Goal: Information Seeking & Learning: Learn about a topic

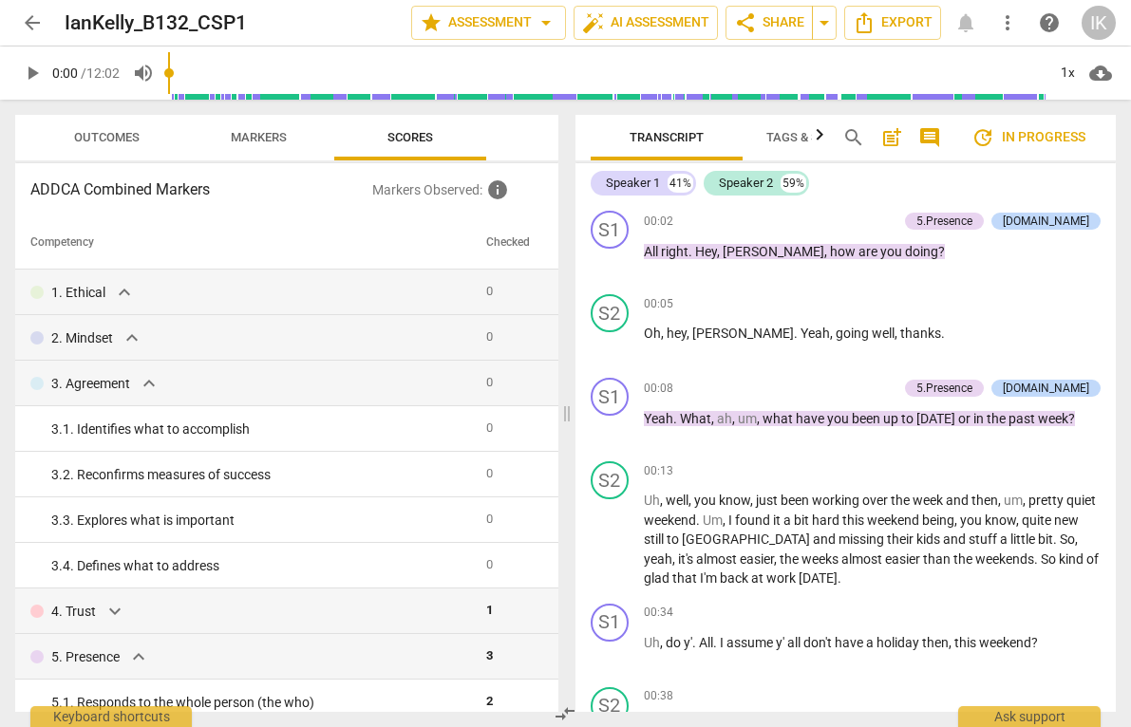
scroll to position [233, 0]
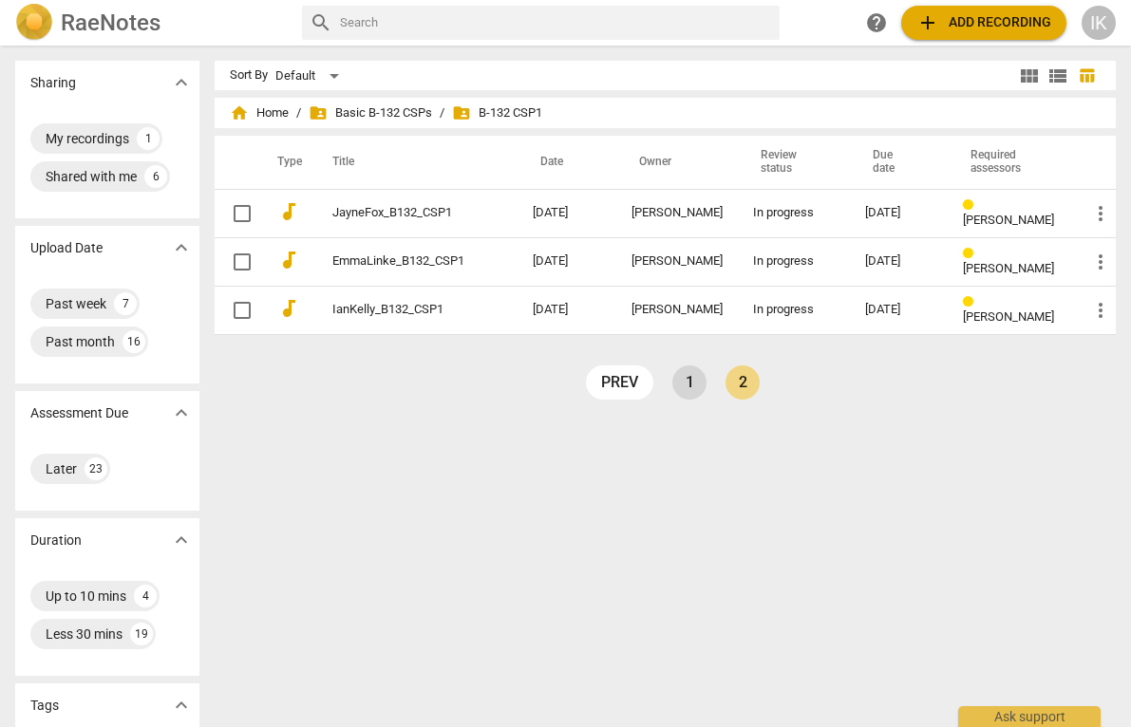
click at [692, 378] on link "1" at bounding box center [689, 382] width 34 height 34
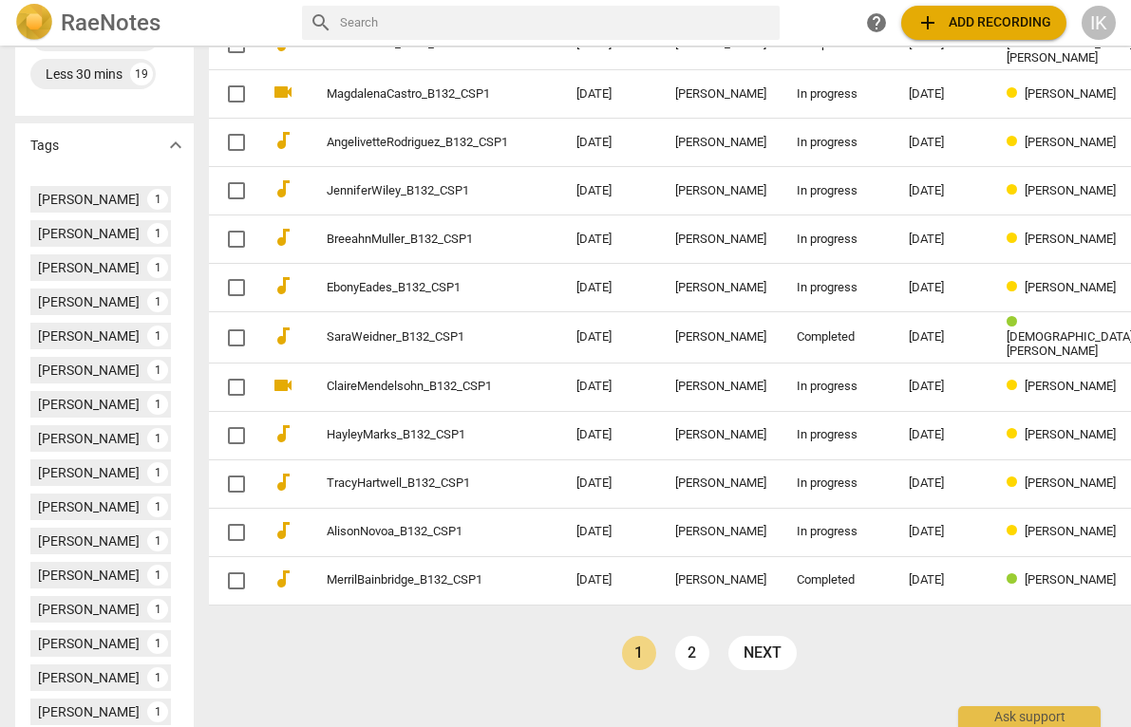
scroll to position [594, 0]
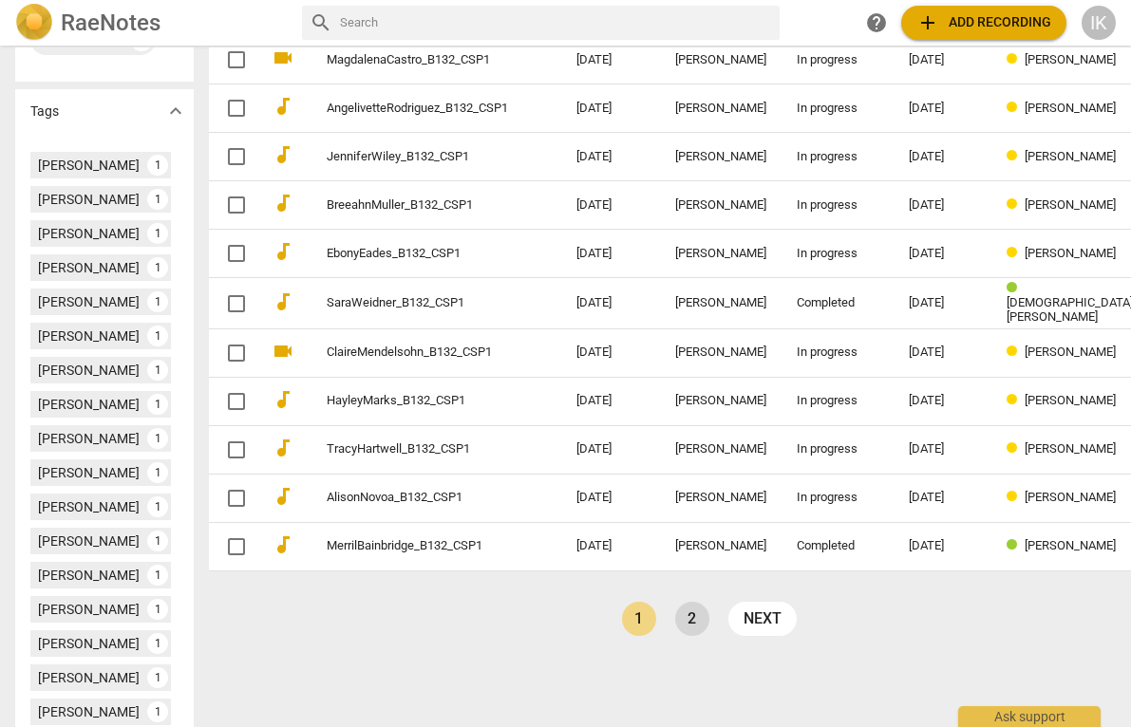
click at [675, 609] on link "2" at bounding box center [692, 619] width 34 height 34
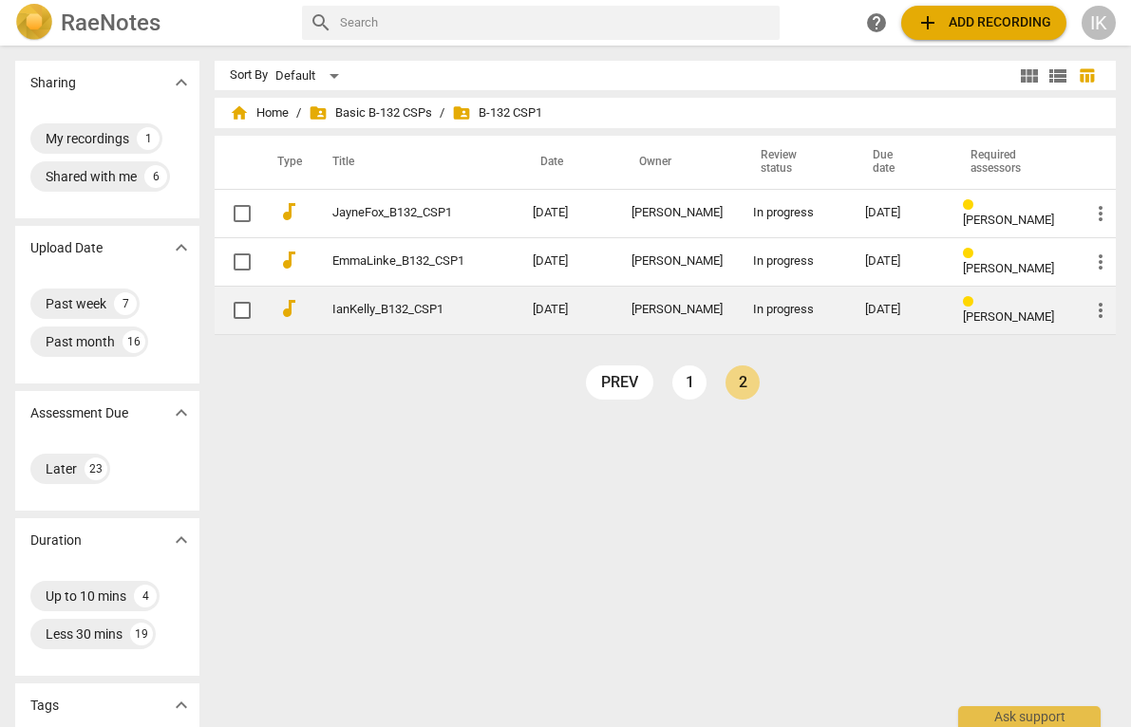
click at [359, 303] on link "IanKelly_B132_CSP1" at bounding box center [398, 310] width 132 height 14
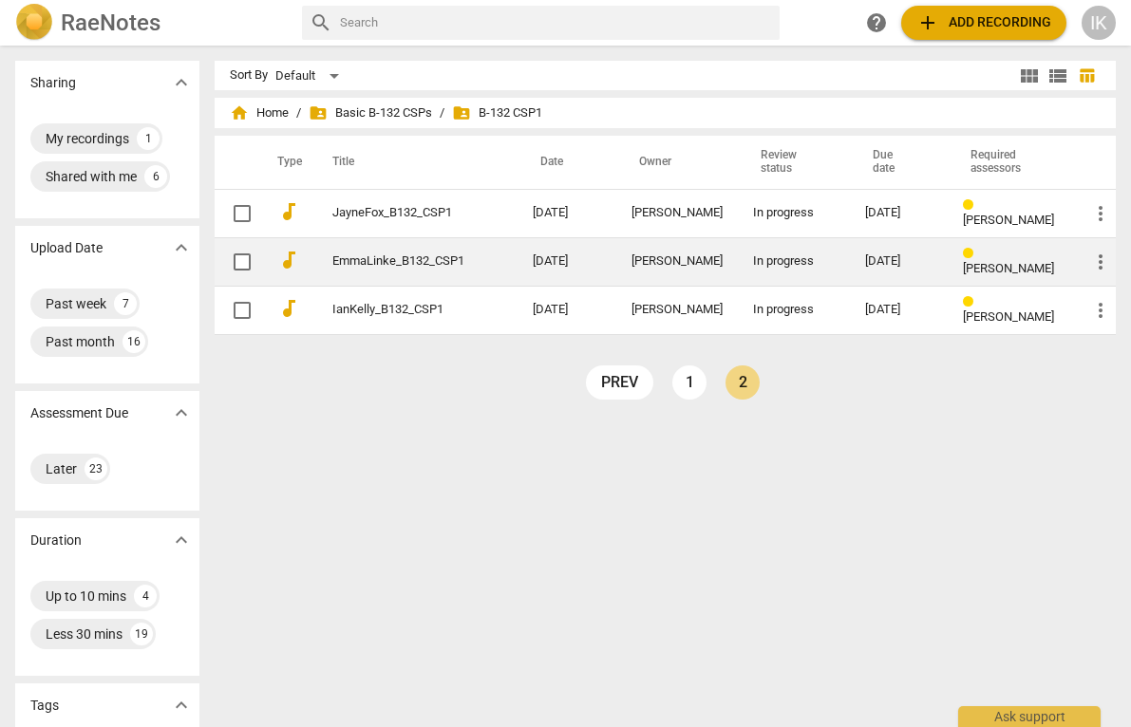
click at [479, 262] on td "EmmaLinke_B132_CSP1" at bounding box center [413, 261] width 208 height 48
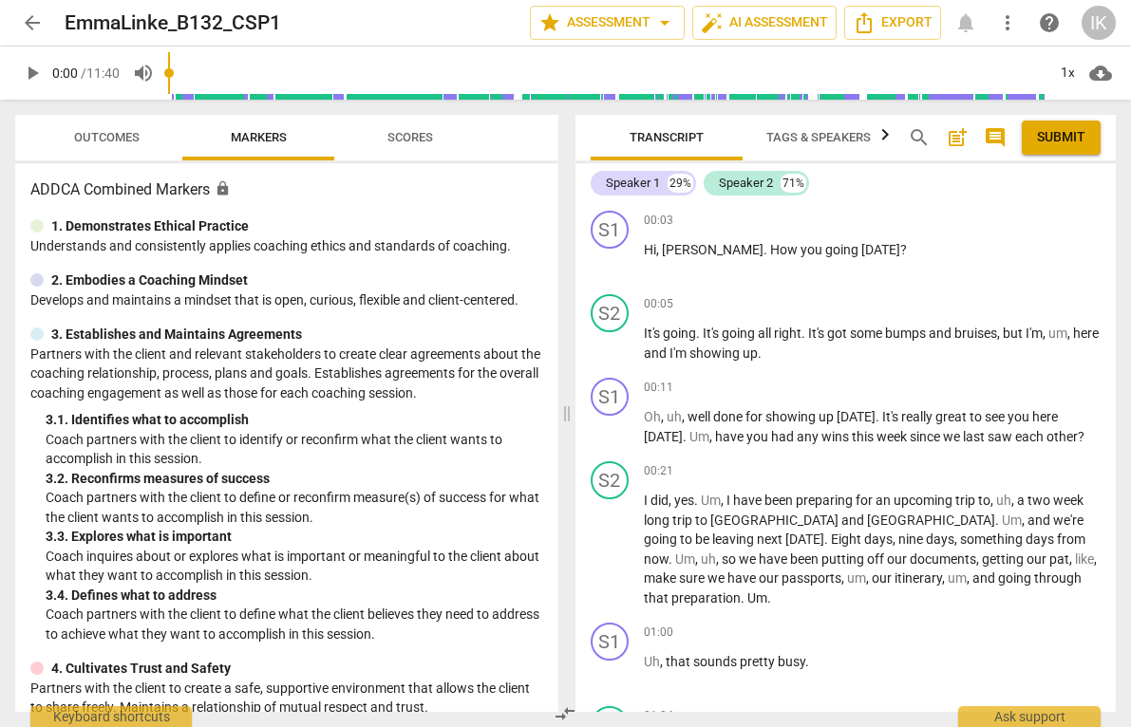
click at [392, 152] on button "Scores" at bounding box center [410, 138] width 152 height 46
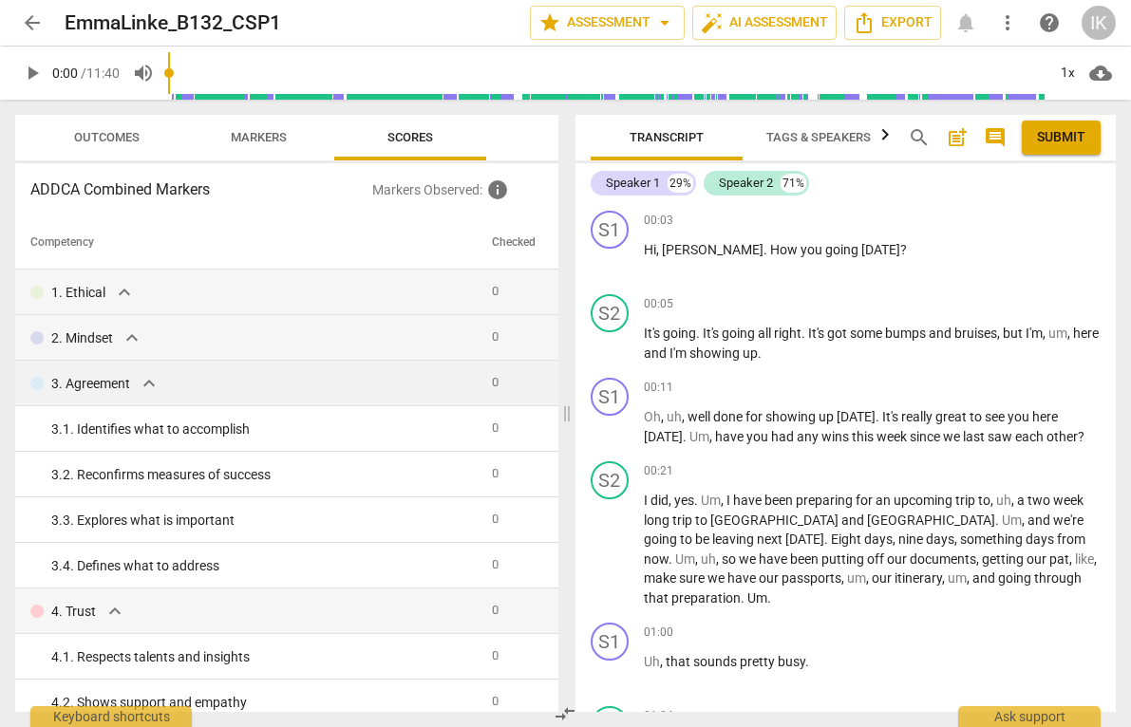
click at [222, 389] on div "3. Agreement expand_more" at bounding box center [253, 383] width 446 height 23
click at [130, 389] on p "3. Agreement" at bounding box center [90, 384] width 79 height 20
click at [144, 382] on span "expand_more" at bounding box center [149, 383] width 23 height 23
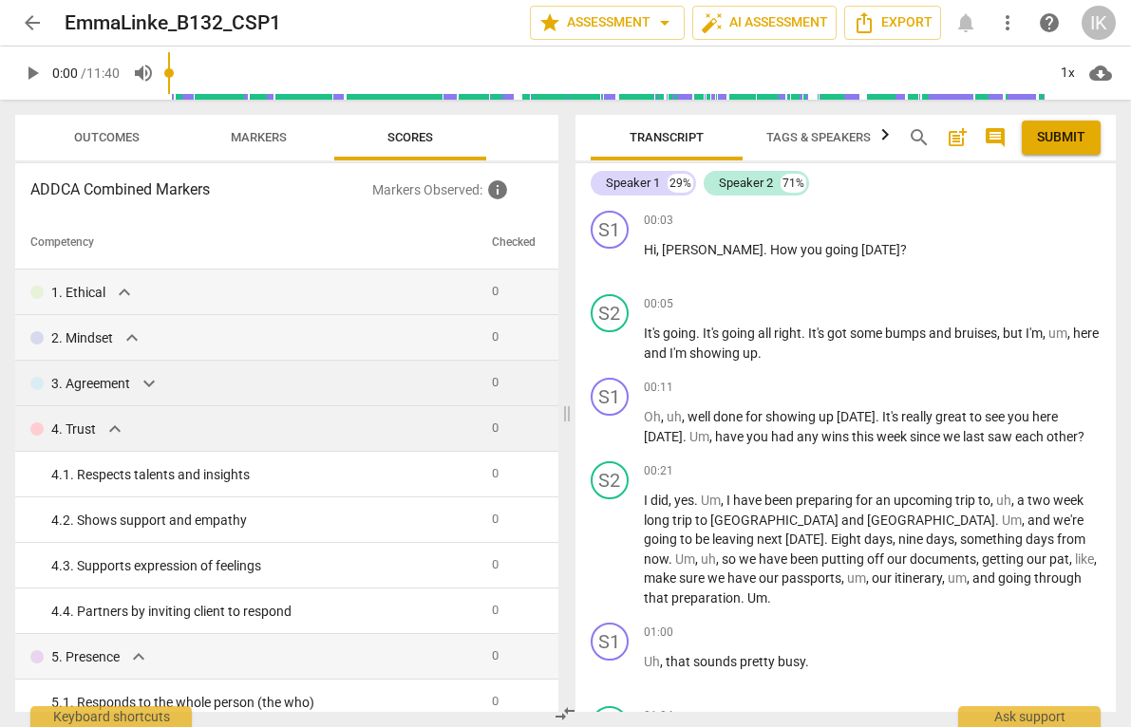
click at [115, 433] on span "expand_more" at bounding box center [114, 429] width 23 height 23
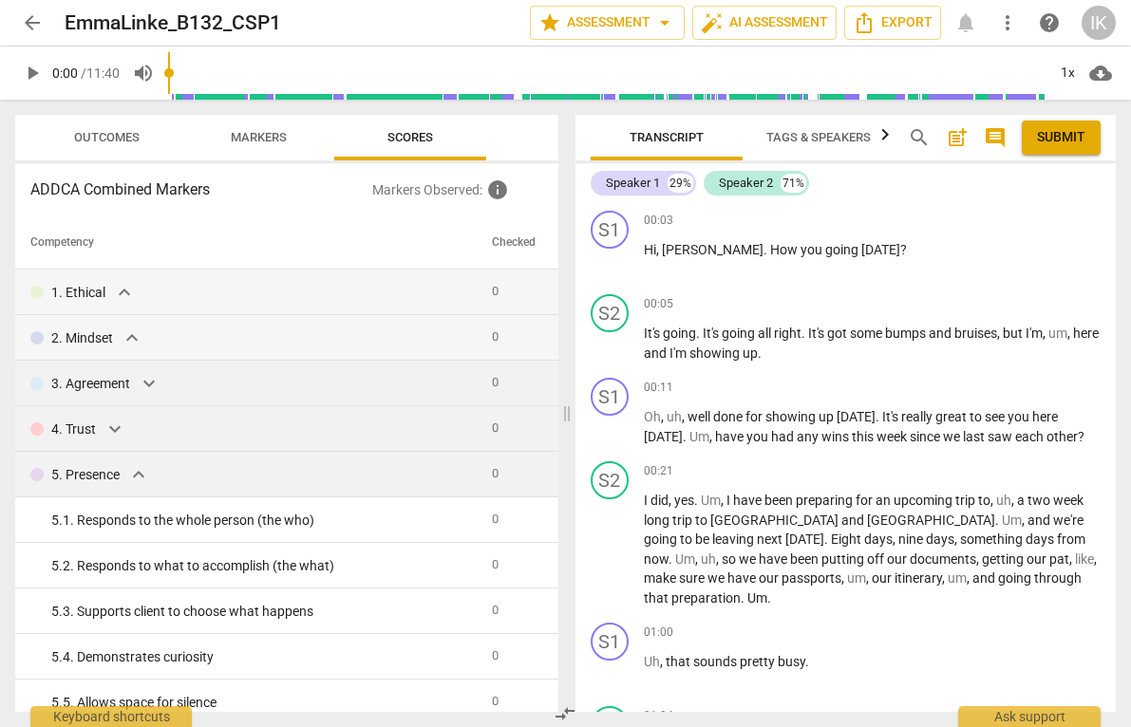
click at [133, 477] on span "expand_more" at bounding box center [138, 474] width 23 height 23
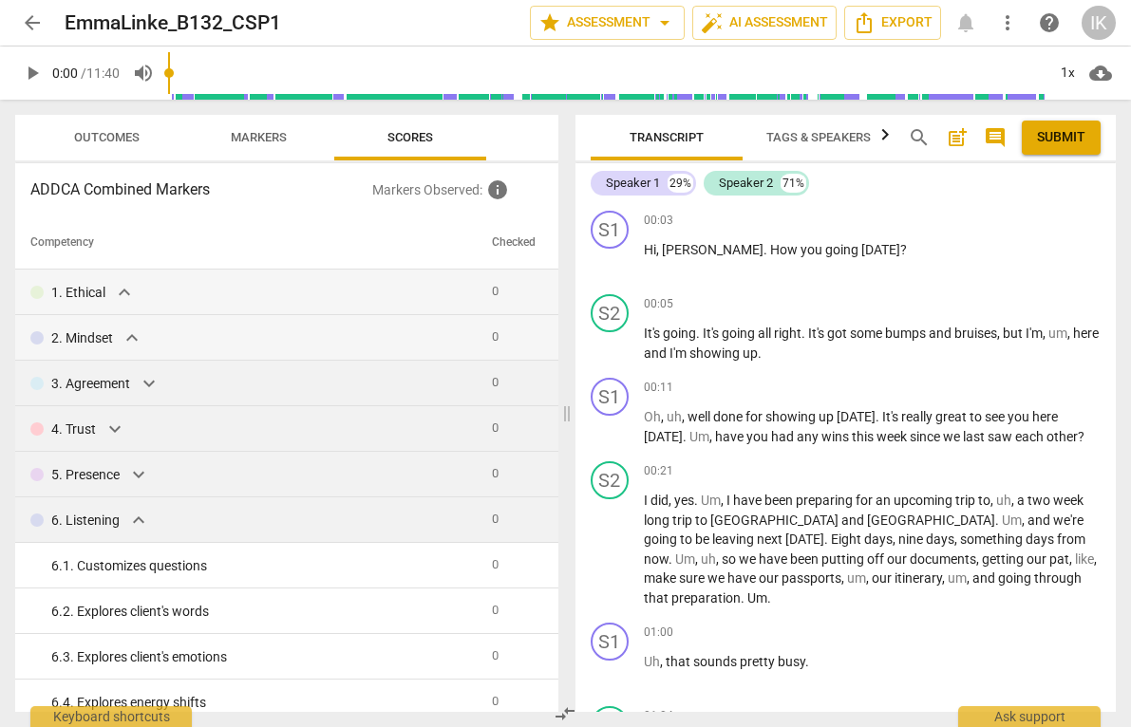
click at [127, 520] on span "expand_more" at bounding box center [138, 520] width 23 height 23
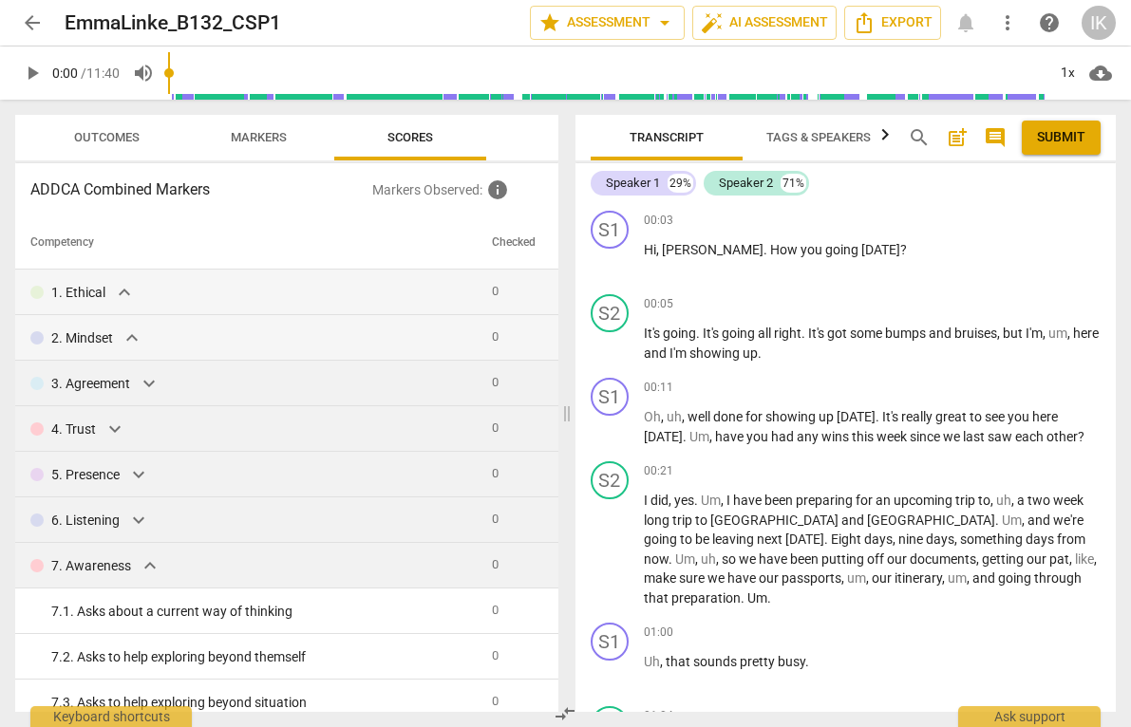
click at [141, 561] on span "expand_more" at bounding box center [150, 565] width 23 height 23
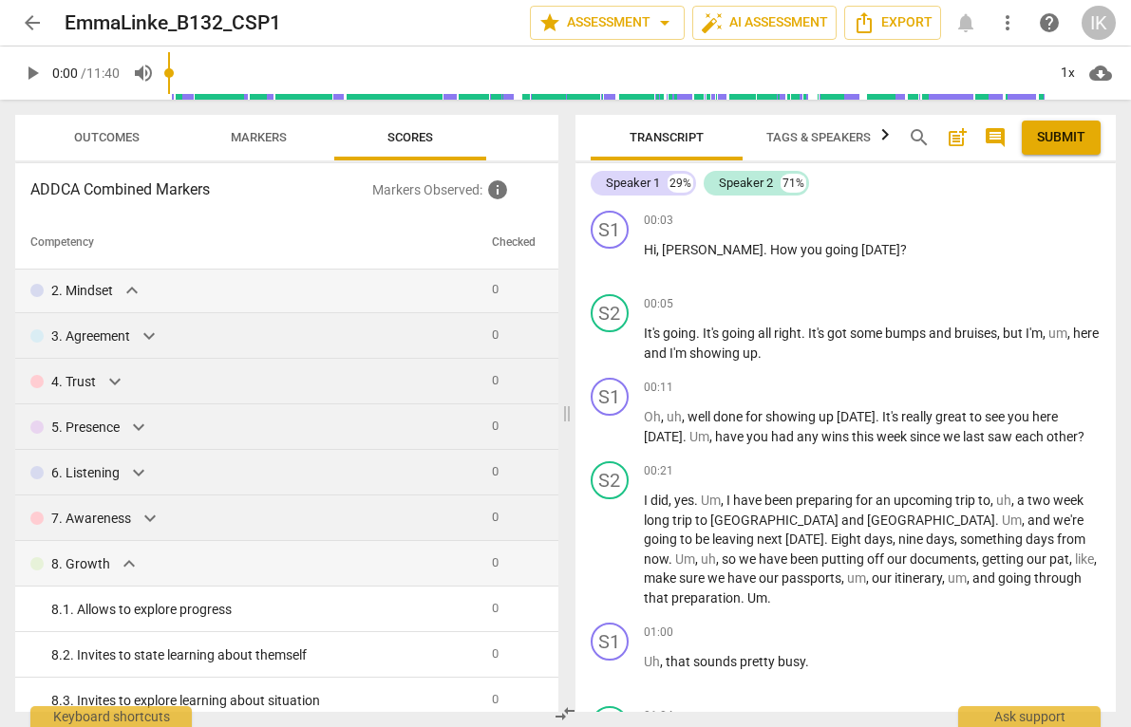
scroll to position [73, 0]
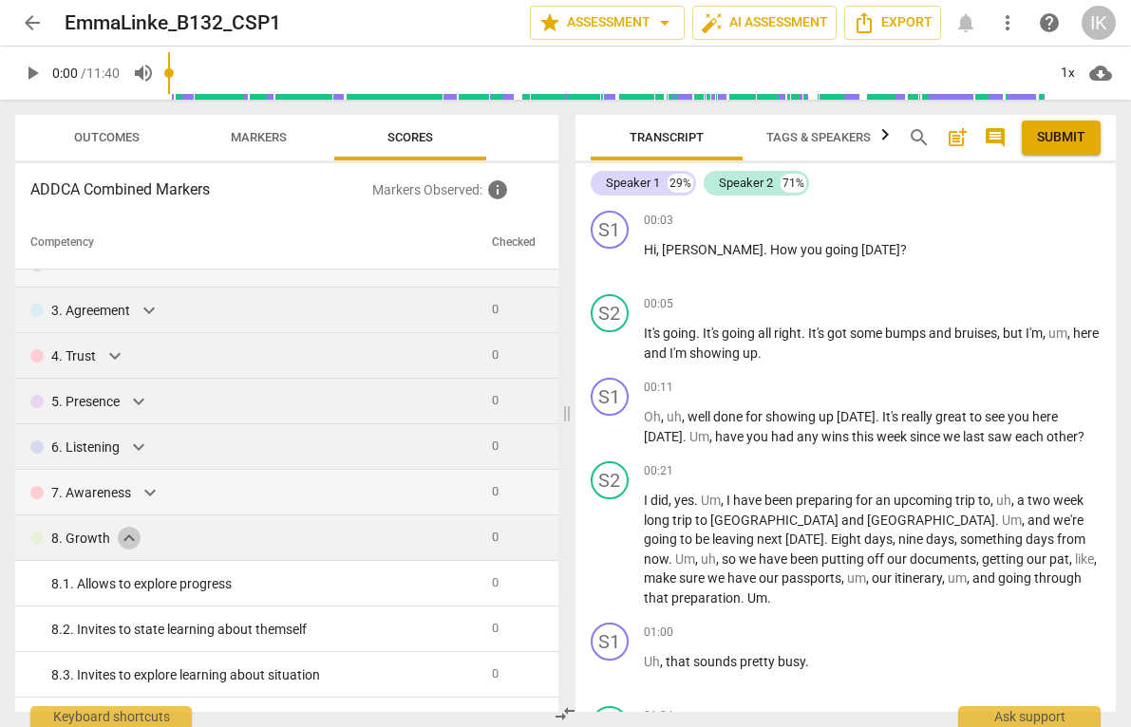
click at [125, 537] on span "expand_more" at bounding box center [129, 538] width 23 height 23
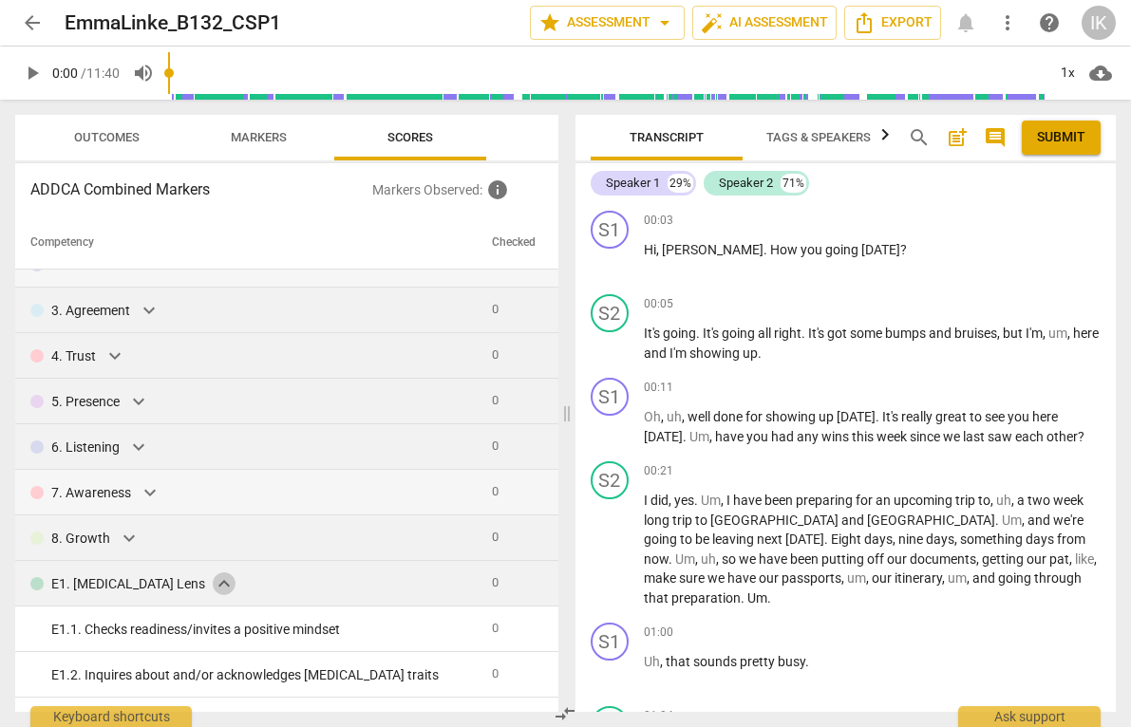
click at [213, 585] on span "expand_more" at bounding box center [224, 583] width 23 height 23
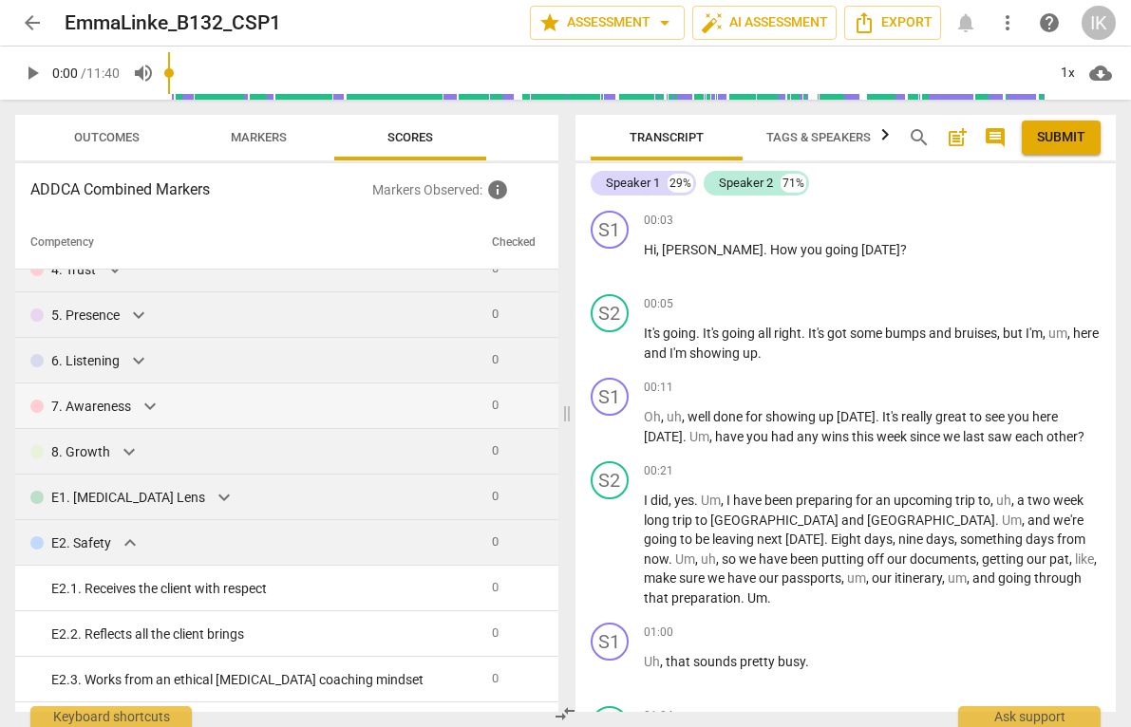
click at [134, 546] on span "expand_more" at bounding box center [130, 543] width 23 height 23
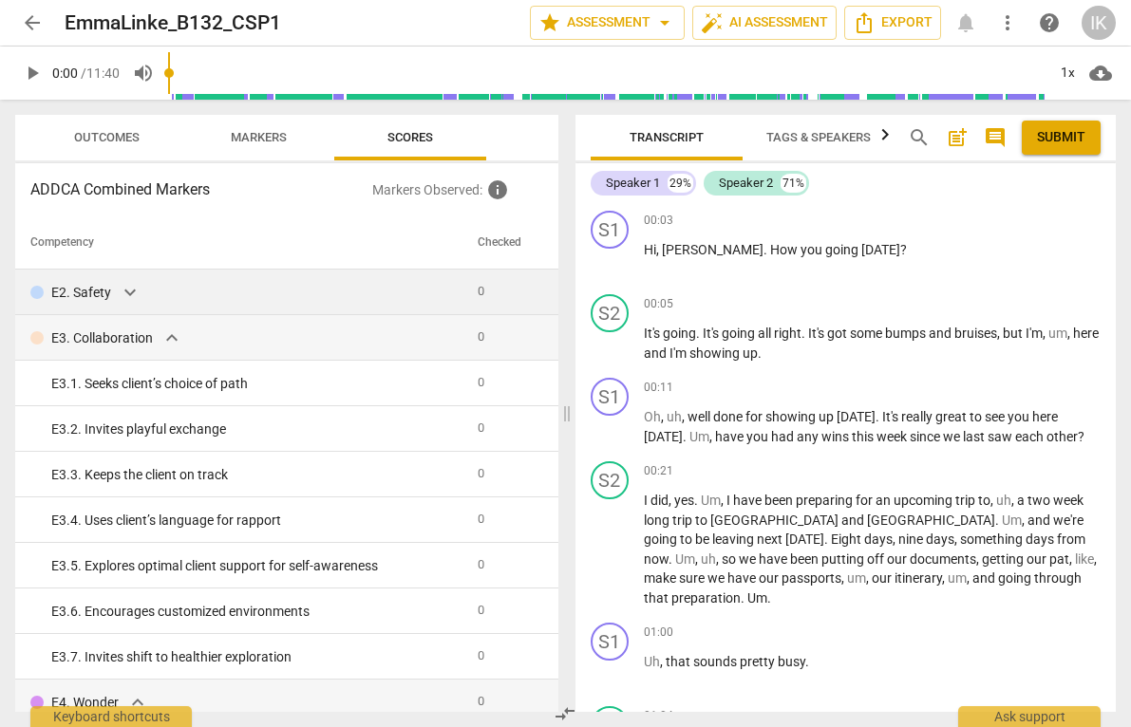
scroll to position [413, 0]
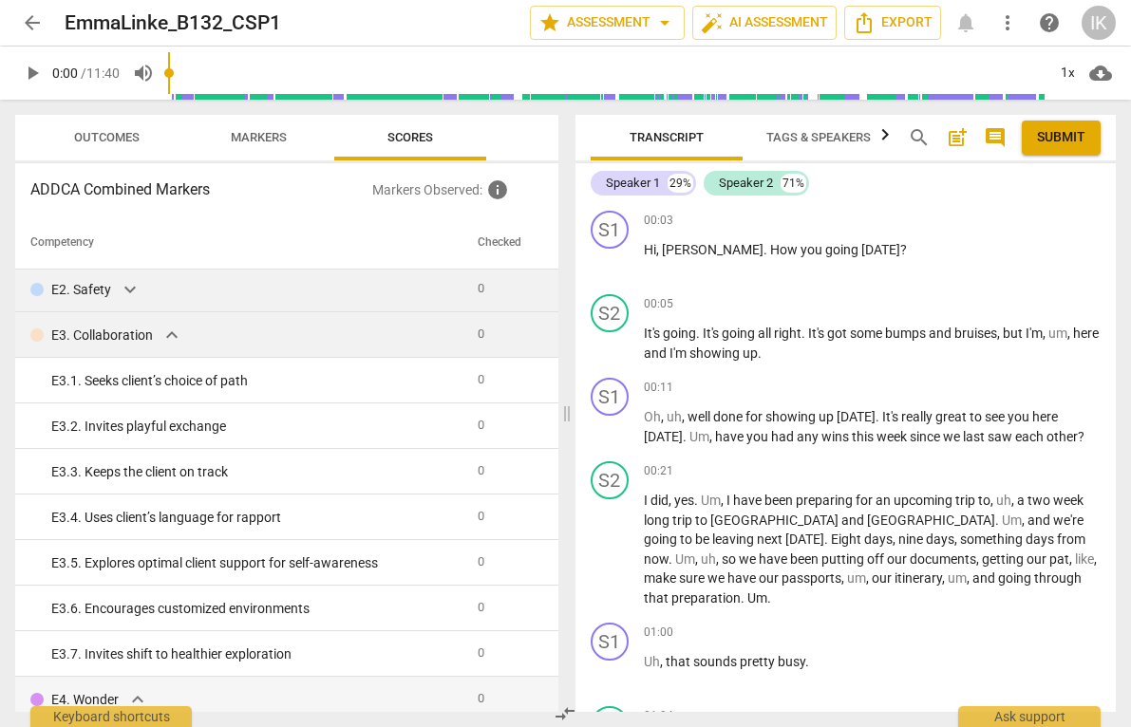
click at [171, 338] on span "expand_more" at bounding box center [171, 335] width 23 height 23
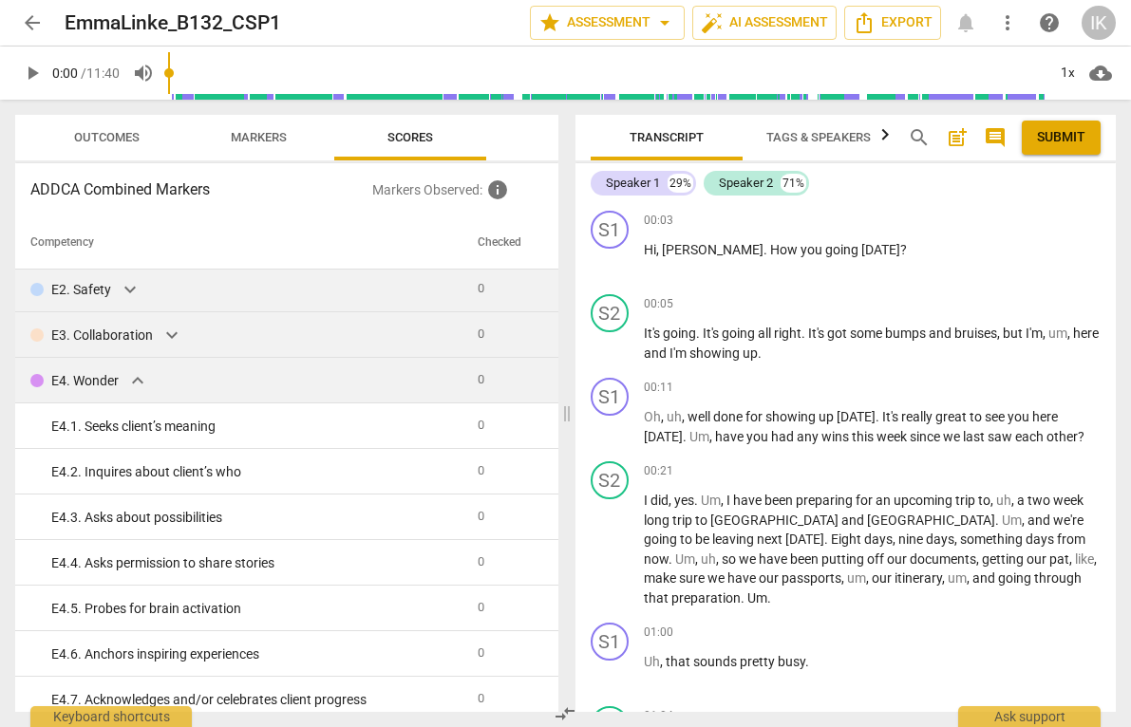
click at [122, 378] on div "E4. Wonder expand_more" at bounding box center [246, 380] width 432 height 23
click at [138, 384] on span "expand_more" at bounding box center [137, 380] width 23 height 23
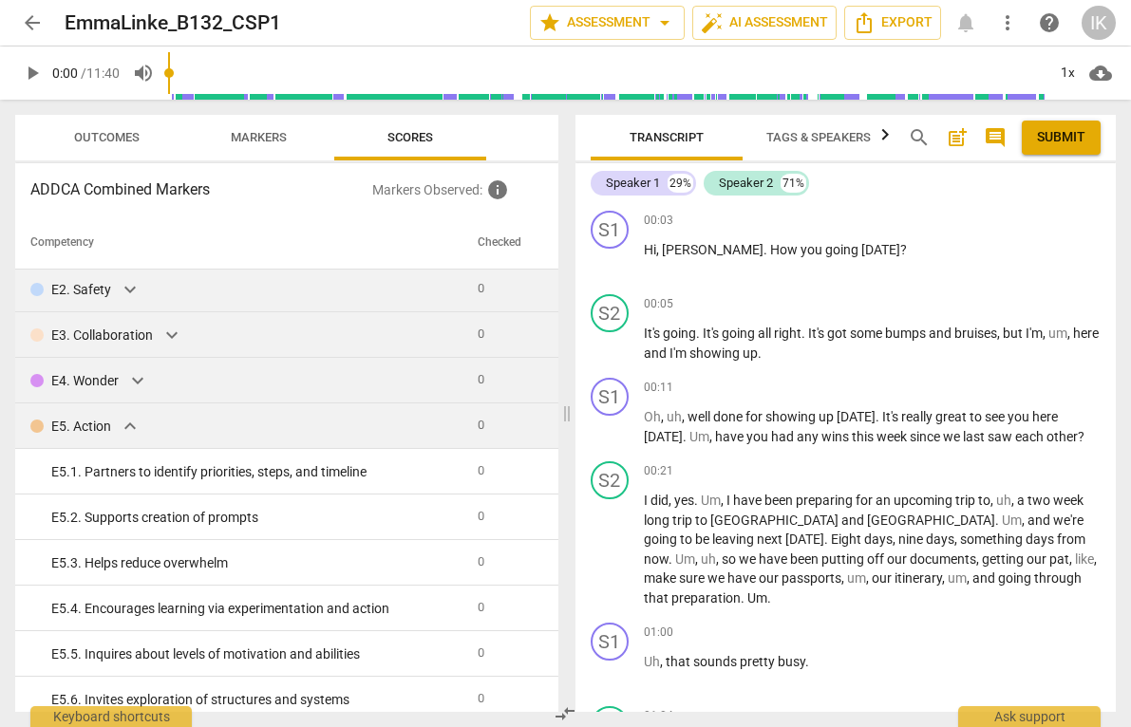
click at [126, 424] on span "expand_more" at bounding box center [130, 426] width 23 height 23
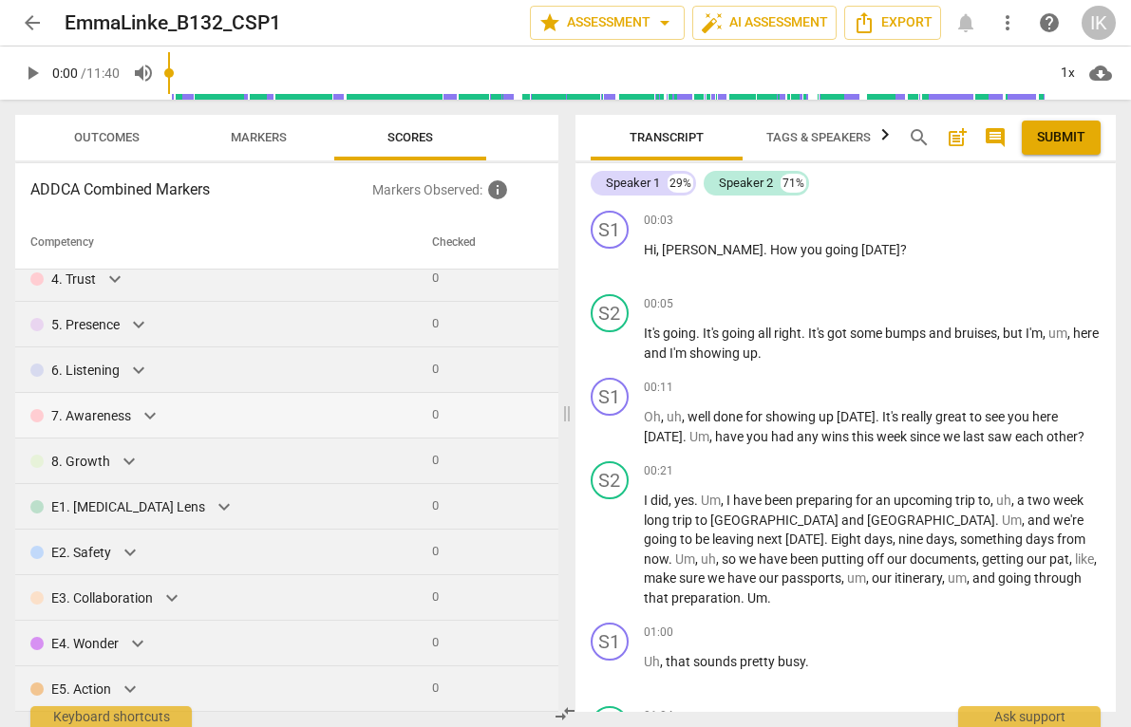
scroll to position [0, 0]
click at [257, 151] on button "Markers" at bounding box center [258, 138] width 152 height 46
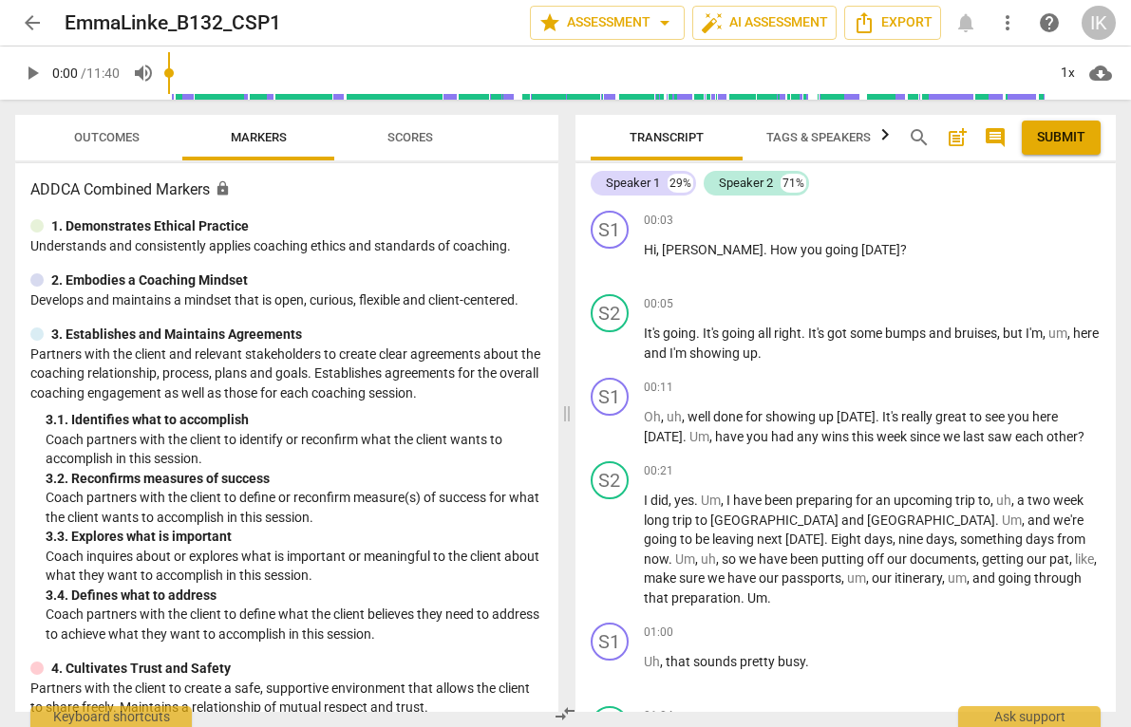
click at [121, 136] on span "Outcomes" at bounding box center [107, 137] width 66 height 14
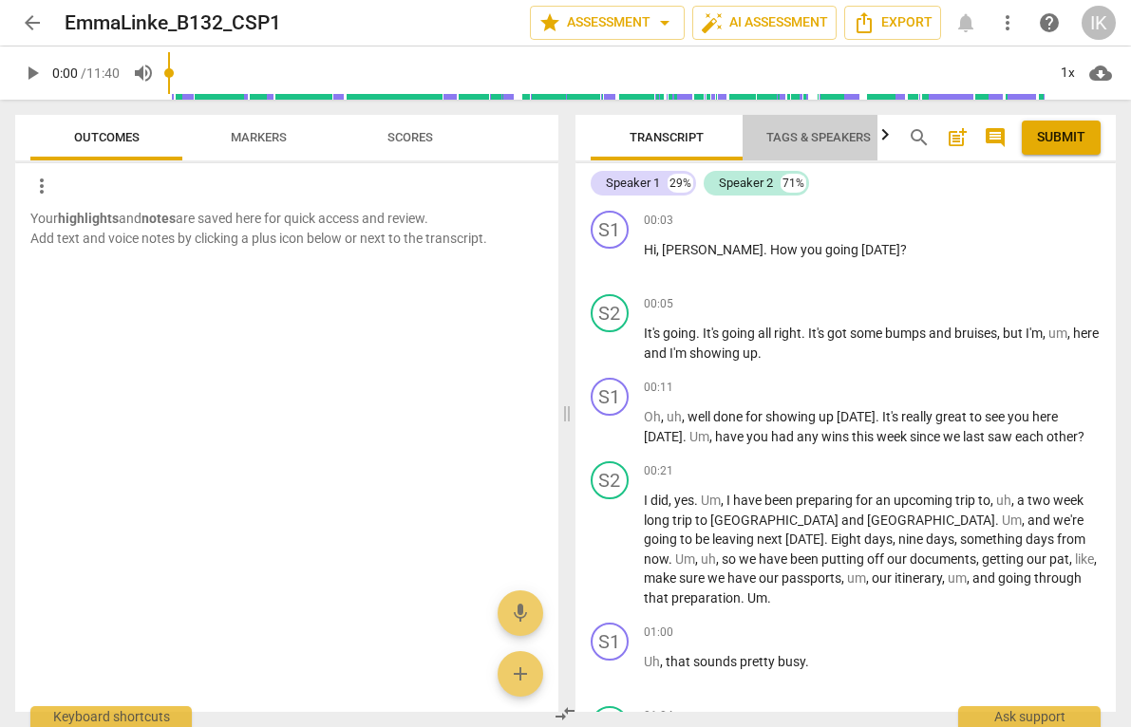
click at [793, 147] on span "Tags & Speakers" at bounding box center [818, 138] width 150 height 26
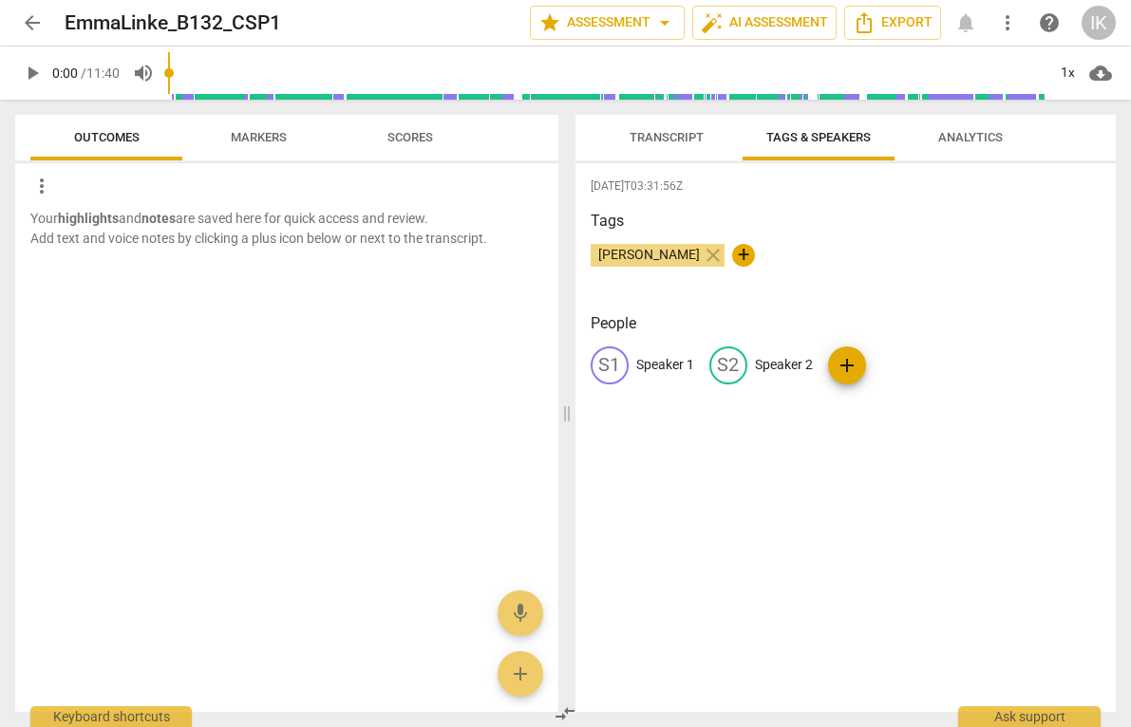
click at [968, 138] on span "Analytics" at bounding box center [970, 137] width 65 height 14
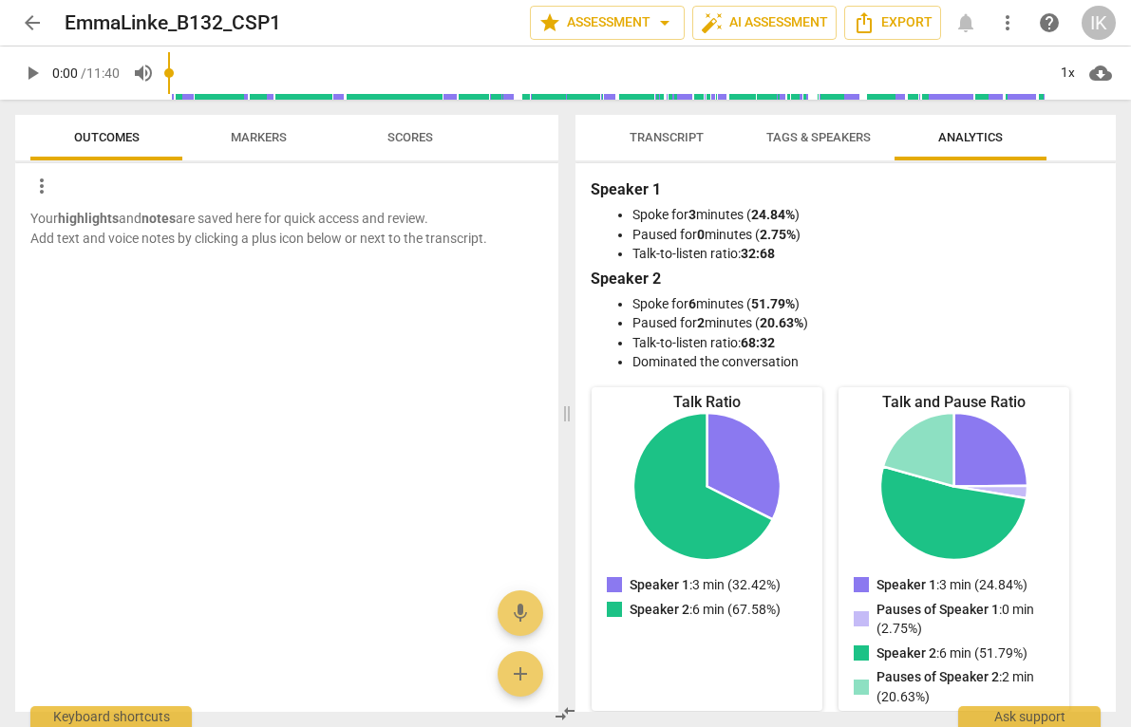
click at [255, 139] on span "Markers" at bounding box center [259, 137] width 56 height 14
